Goal: Task Accomplishment & Management: Use online tool/utility

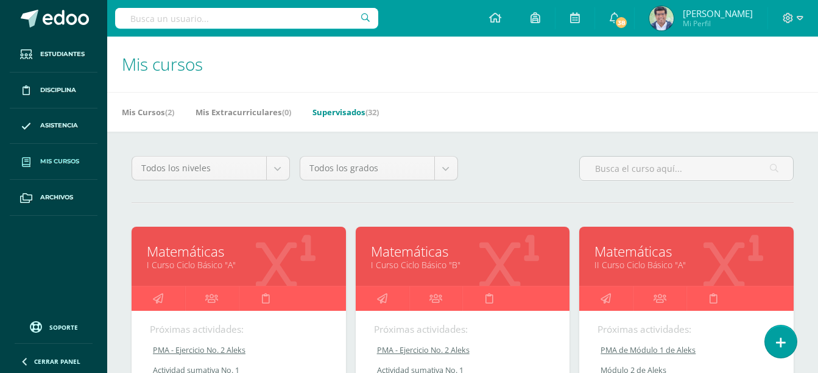
click at [189, 253] on link "Matemáticas" at bounding box center [239, 251] width 184 height 19
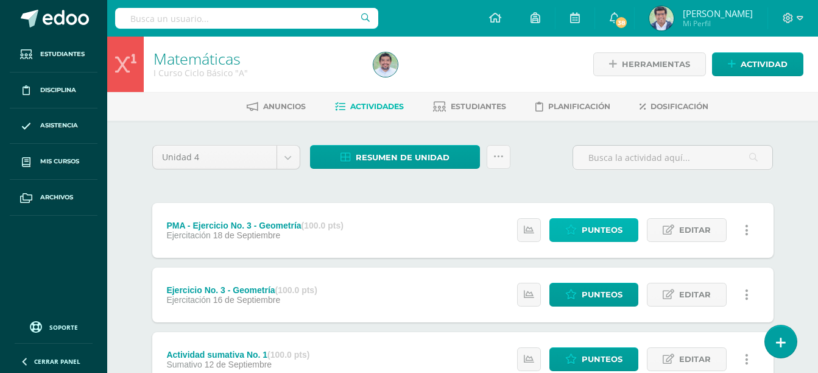
click at [615, 236] on span "Punteos" at bounding box center [602, 230] width 41 height 23
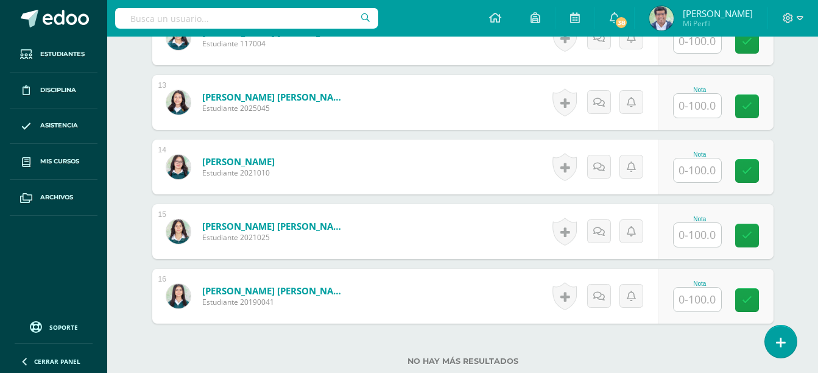
scroll to position [1225, 0]
